Goal: Task Accomplishment & Management: Manage account settings

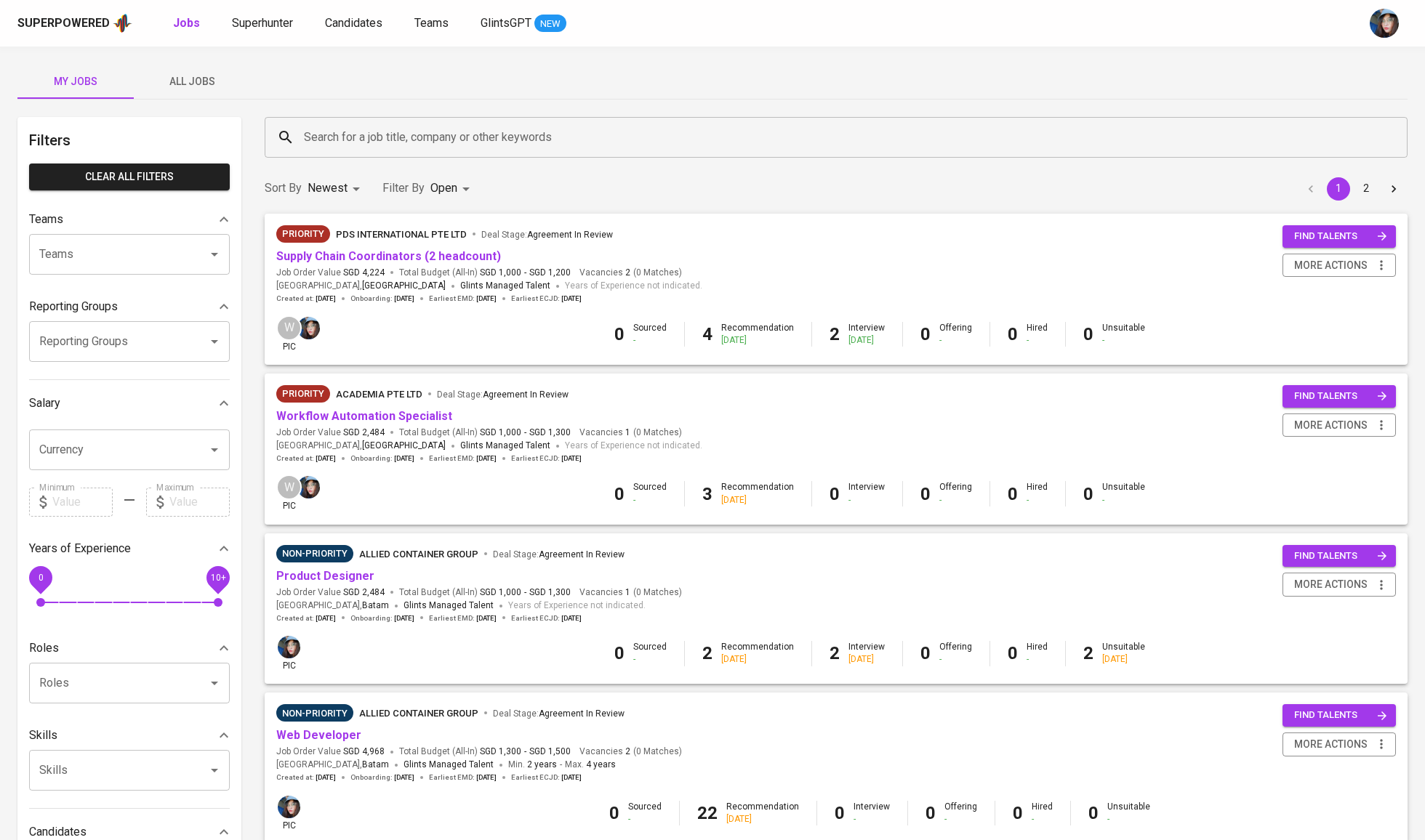
click at [490, 143] on input "Search for a job title, company or other keywords" at bounding box center [840, 138] width 1079 height 28
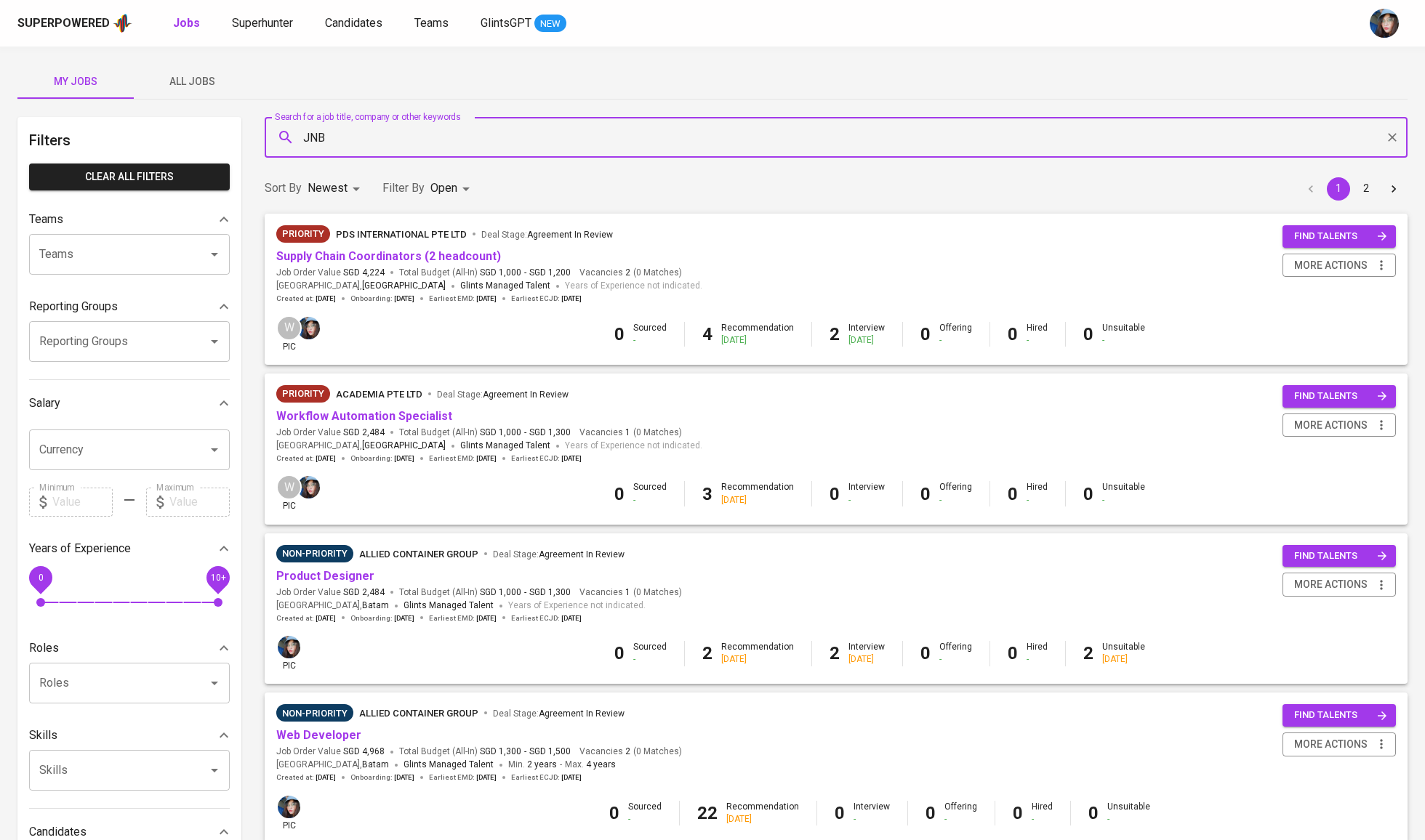
type input "JNB"
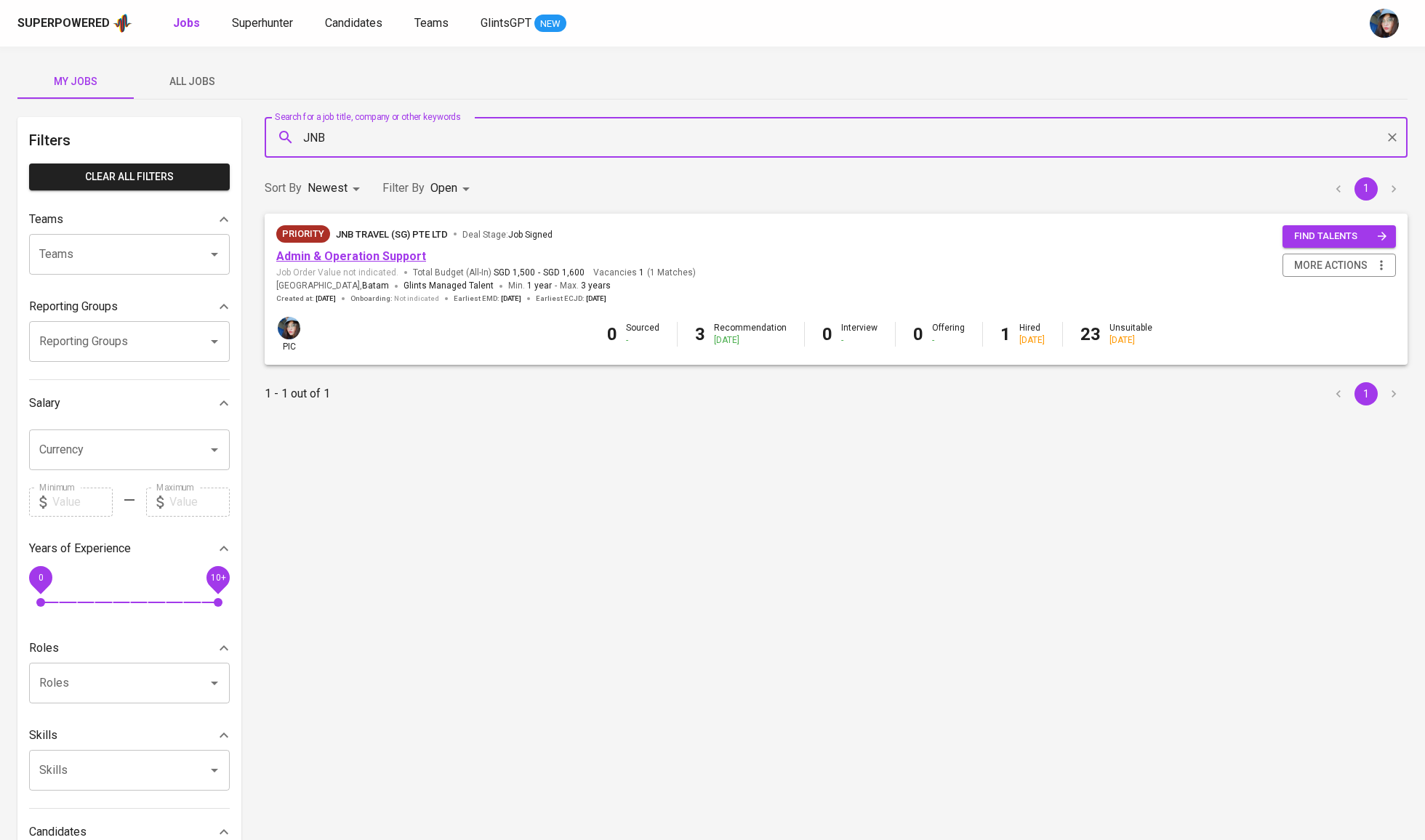
click at [389, 250] on link "Admin & Operation Support" at bounding box center [351, 256] width 150 height 14
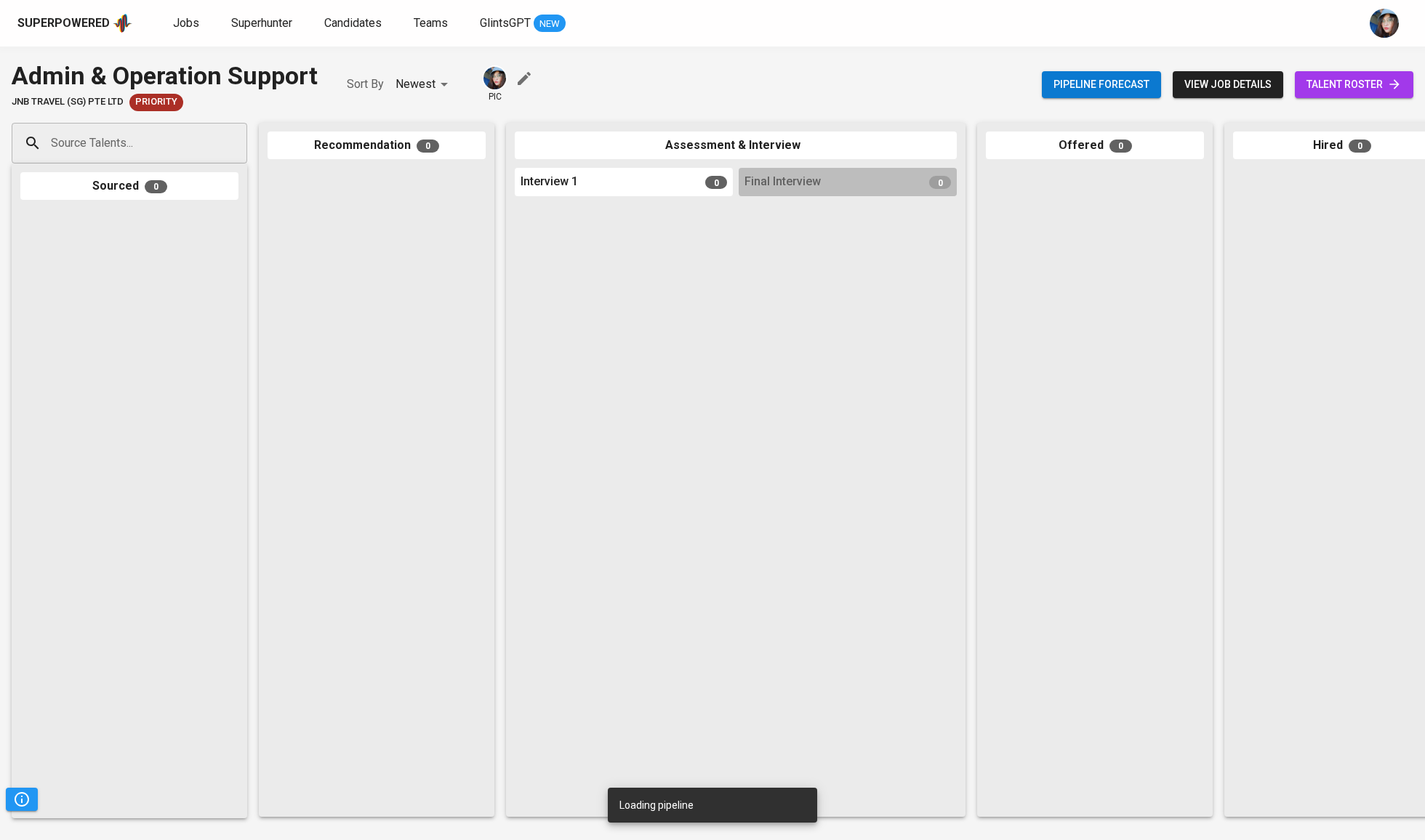
click at [1335, 88] on span "talent roster" at bounding box center [1355, 84] width 96 height 18
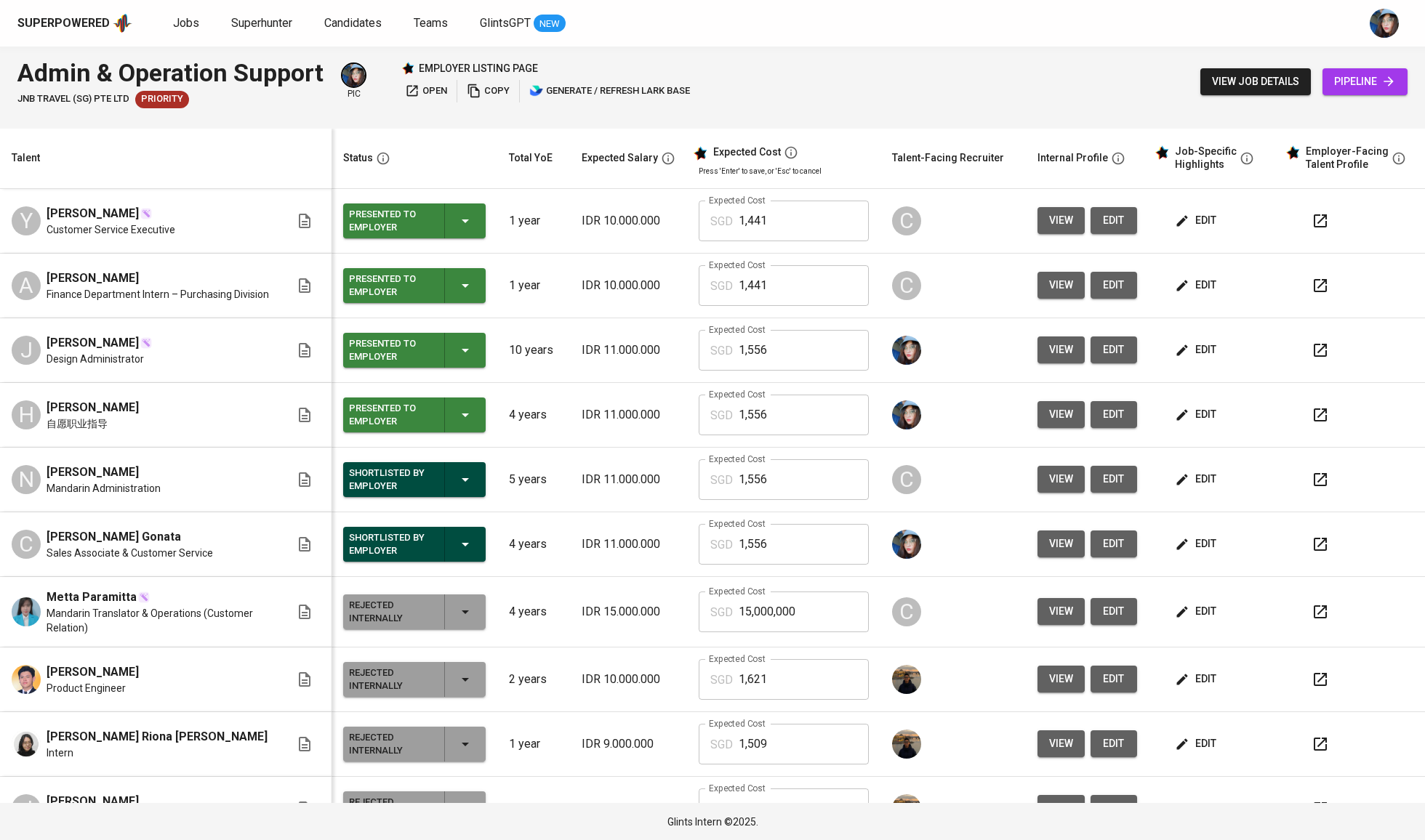
click at [1194, 294] on span "edit" at bounding box center [1197, 285] width 39 height 18
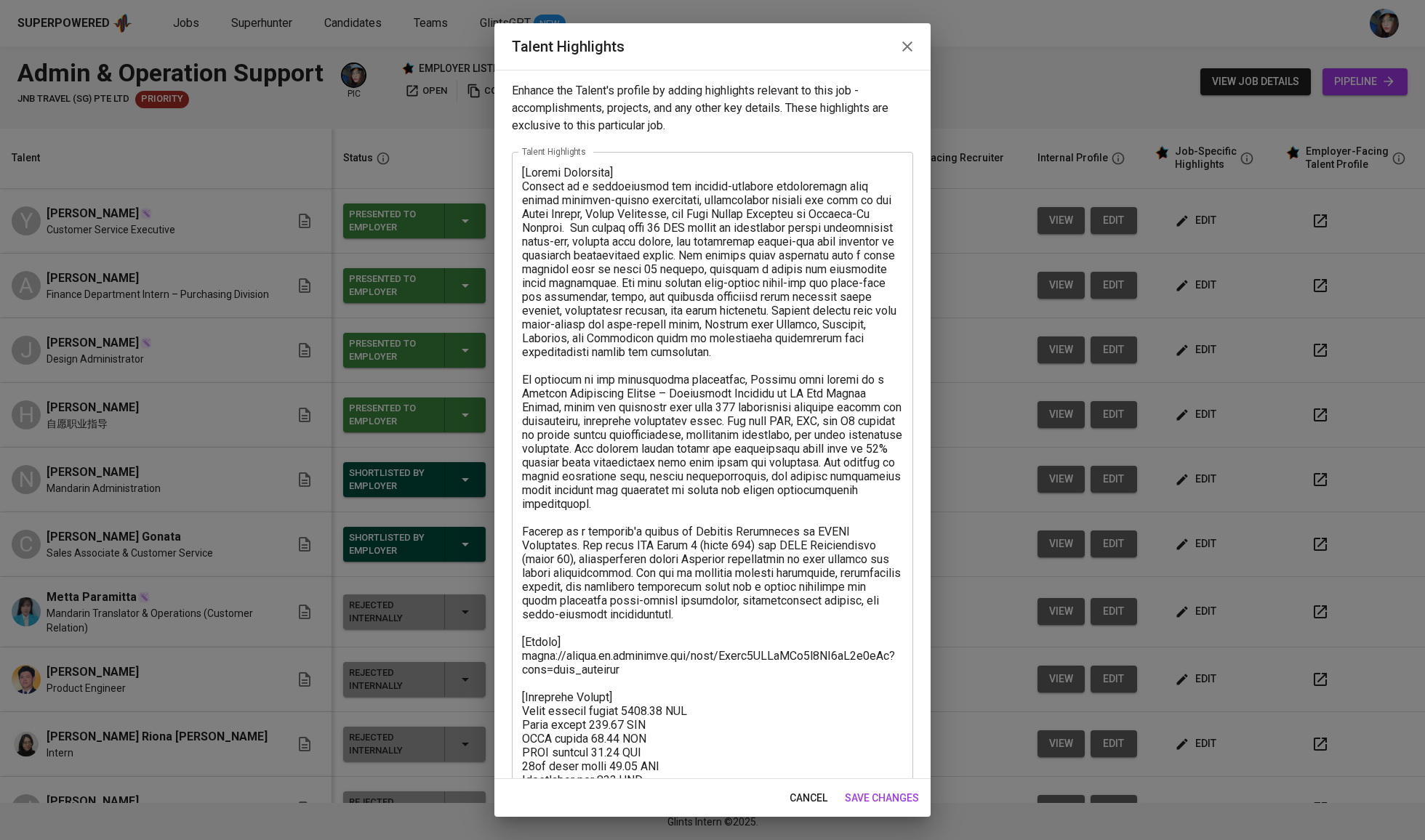
click at [635, 663] on textarea at bounding box center [712, 518] width 381 height 705
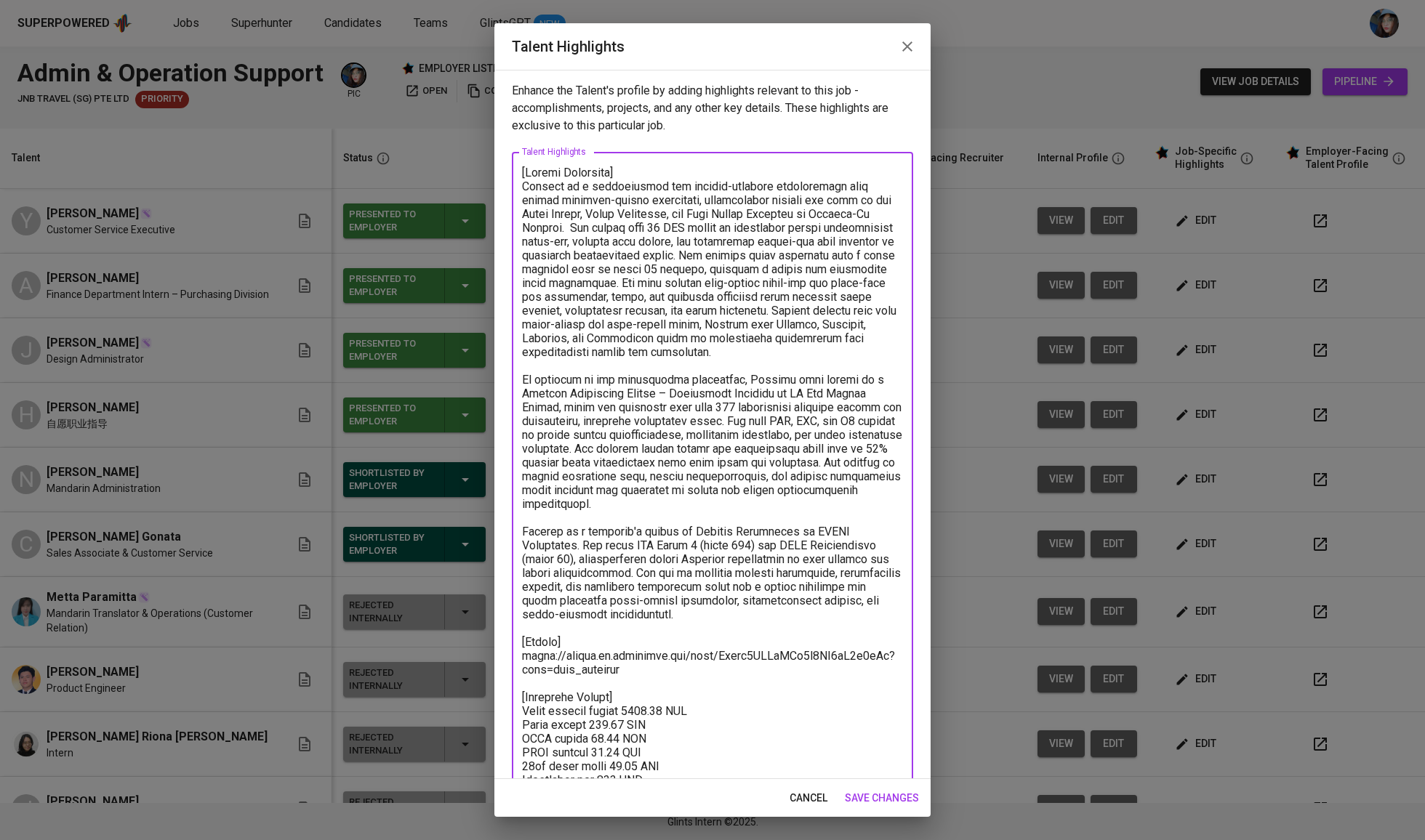
click at [635, 663] on textarea at bounding box center [712, 518] width 381 height 705
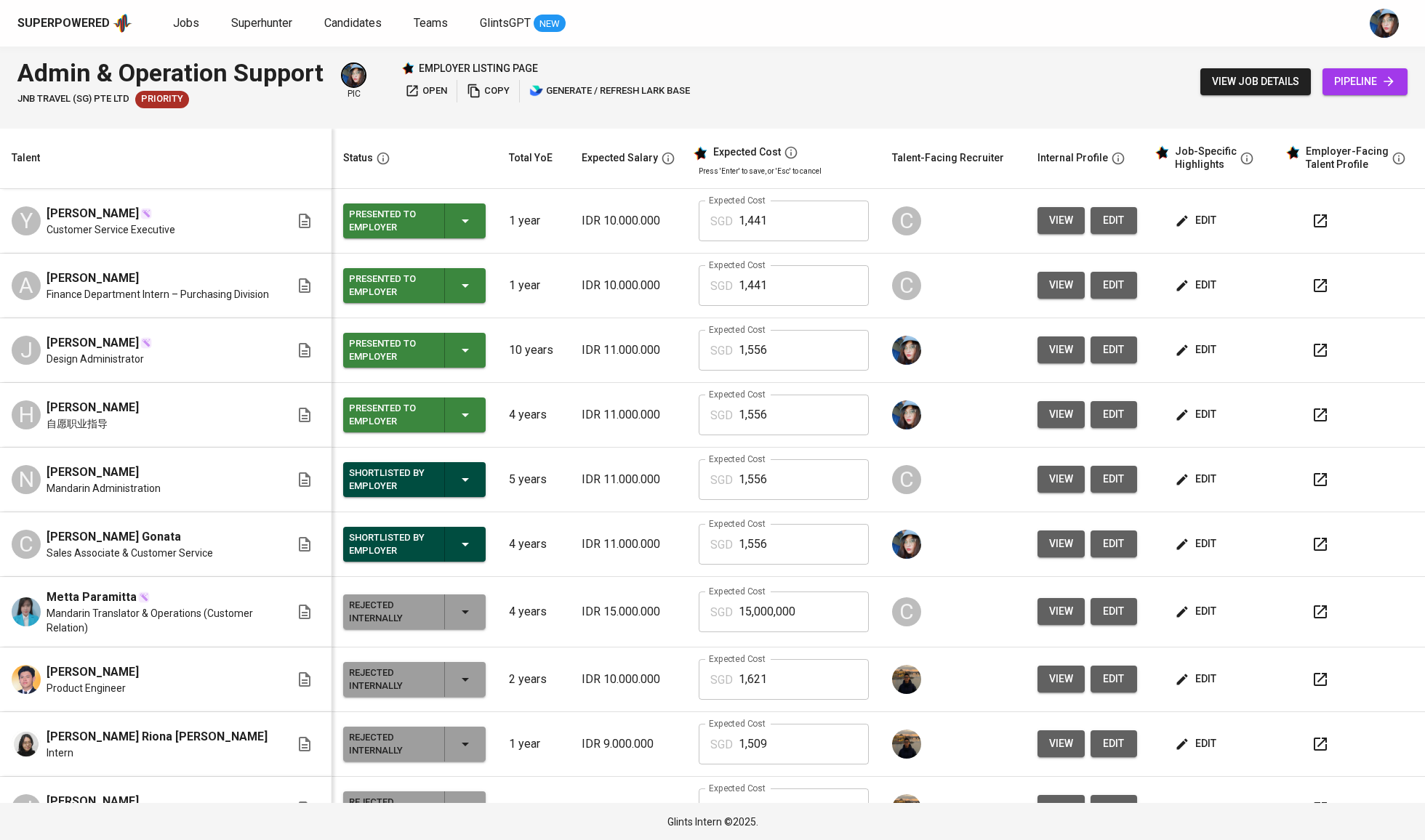
click at [457, 280] on icon "button" at bounding box center [466, 286] width 18 height 18
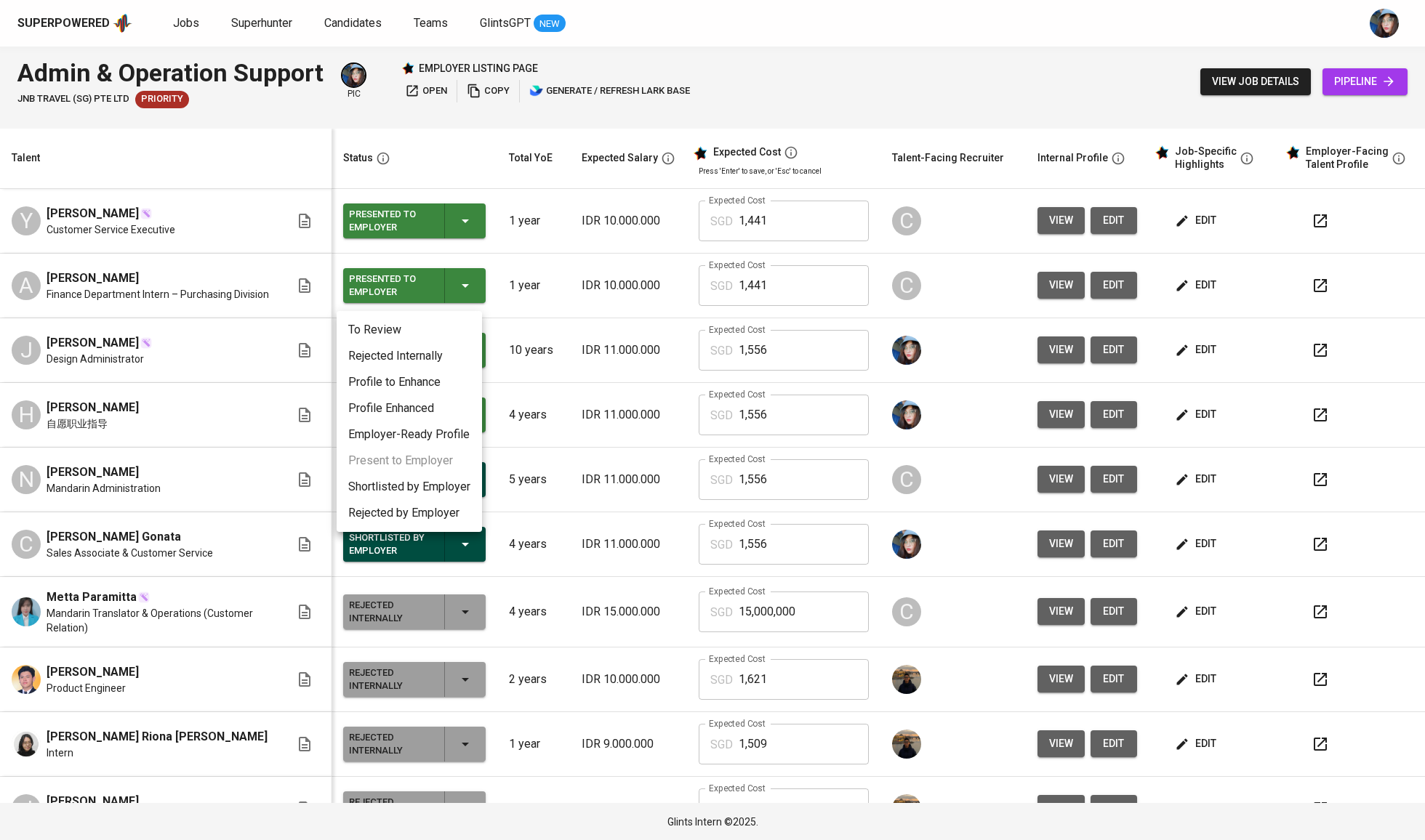
click at [435, 481] on li "Shortlisted by Employer" at bounding box center [410, 487] width 146 height 26
